Goal: Task Accomplishment & Management: Use online tool/utility

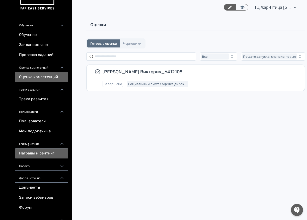
scroll to position [37, 0]
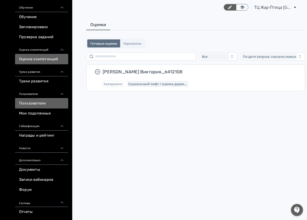
click at [43, 105] on link "Пользователи" at bounding box center [41, 103] width 53 height 10
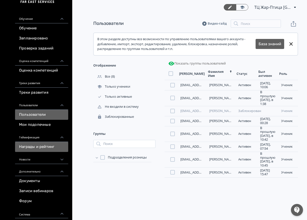
scroll to position [37, 0]
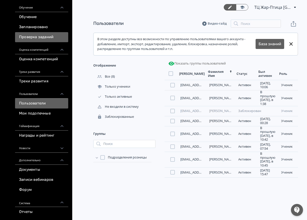
click at [48, 36] on link "Проверка заданий" at bounding box center [41, 37] width 53 height 10
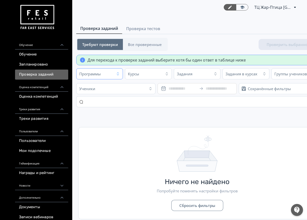
click at [116, 74] on icon "button" at bounding box center [118, 74] width 4 height 4
click at [117, 75] on icon "button" at bounding box center [118, 74] width 4 height 4
click at [167, 75] on icon "button" at bounding box center [167, 74] width 4 height 4
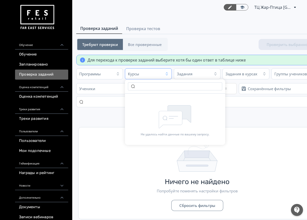
click at [167, 75] on icon "button" at bounding box center [167, 74] width 4 height 4
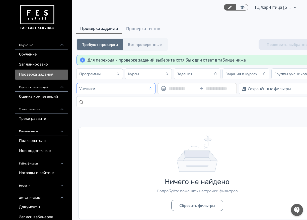
click at [150, 88] on icon "button" at bounding box center [150, 88] width 2 height 3
click at [206, 90] on input at bounding box center [220, 88] width 28 height 6
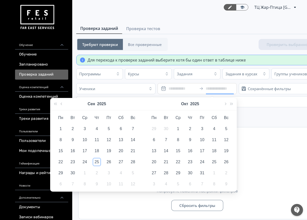
click at [264, 128] on div "Ничего не найдено Попробуйте поменять настройки фильтров Сбросить фильтры" at bounding box center [196, 173] width 237 height 92
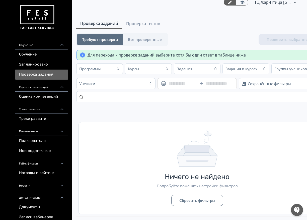
scroll to position [7, 0]
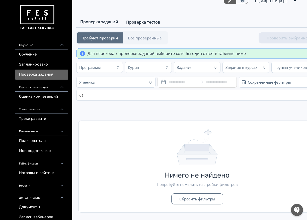
click at [141, 22] on span "Проверка тестов" at bounding box center [143, 22] width 34 height 6
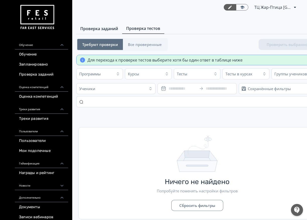
click at [109, 27] on span "Проверка заданий" at bounding box center [99, 29] width 38 height 6
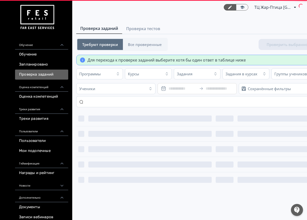
click at [149, 41] on button "Все проверенные" at bounding box center [145, 44] width 44 height 11
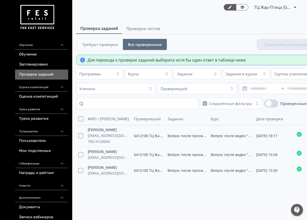
click at [98, 46] on span "Требуют проверки" at bounding box center [100, 44] width 36 height 5
